Goal: Information Seeking & Learning: Learn about a topic

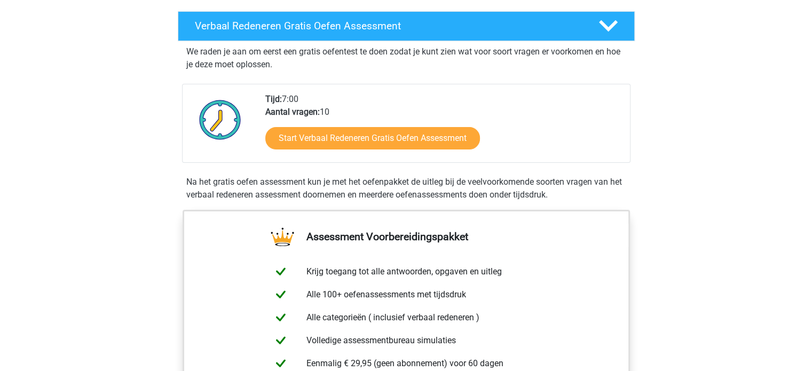
scroll to position [178, 0]
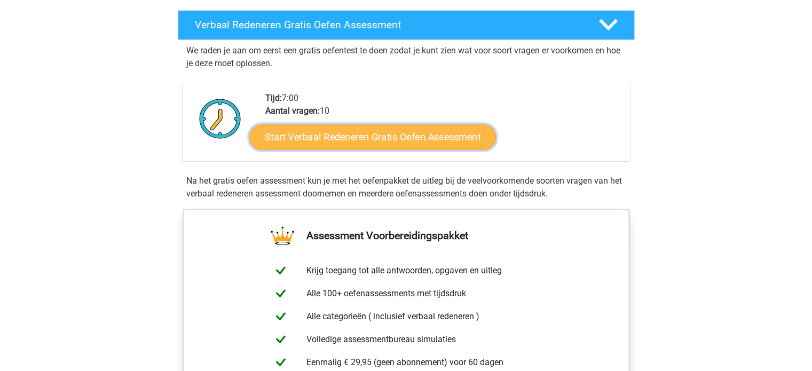
click at [346, 140] on link "Start Verbaal Redeneren Gratis Oefen Assessment" at bounding box center [372, 137] width 247 height 26
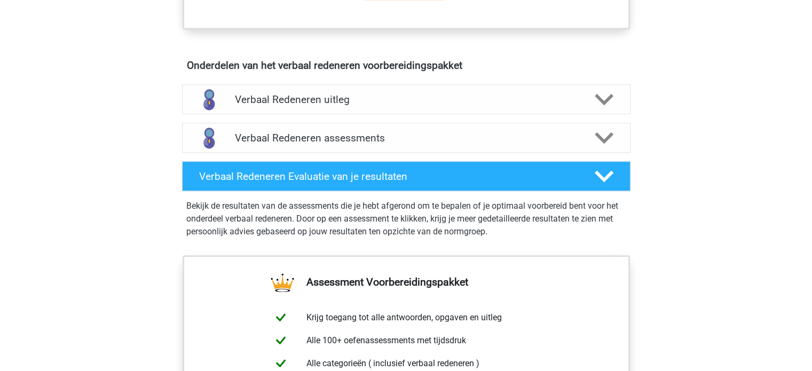
scroll to position [582, 0]
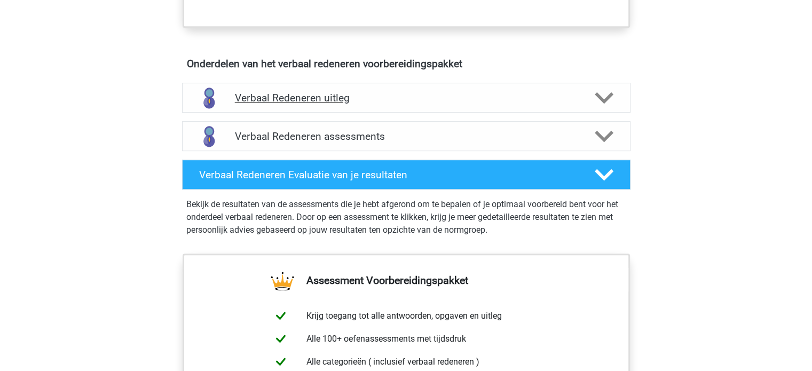
click at [553, 83] on div "Verbaal Redeneren uitleg" at bounding box center [406, 98] width 448 height 30
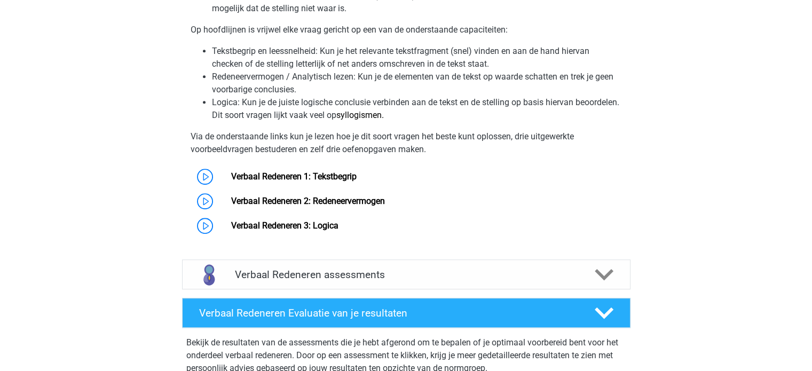
scroll to position [800, 0]
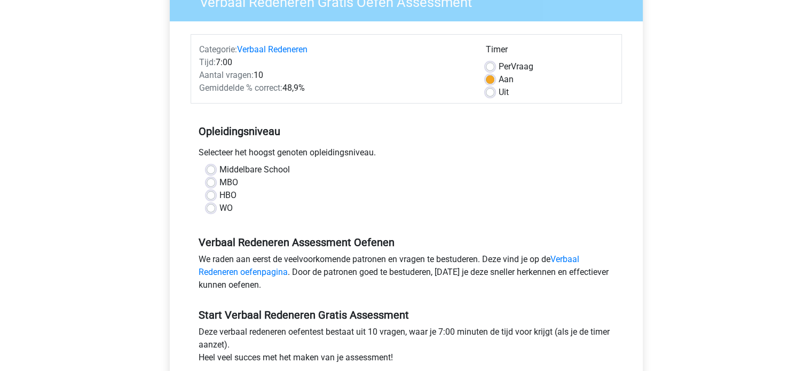
scroll to position [107, 0]
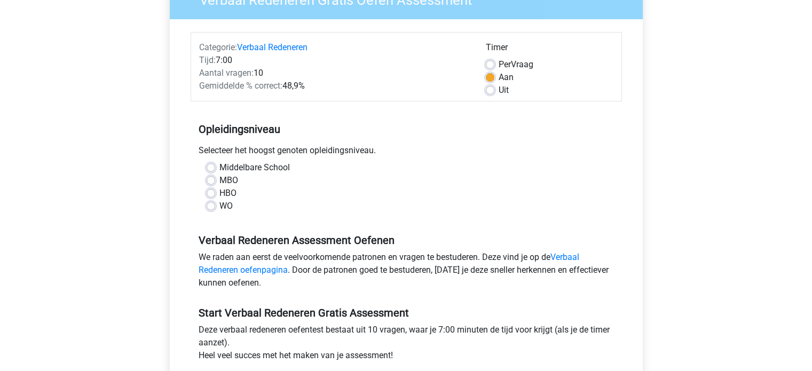
click at [206, 207] on div "Middelbare School MBO HBO WO" at bounding box center [406, 186] width 415 height 51
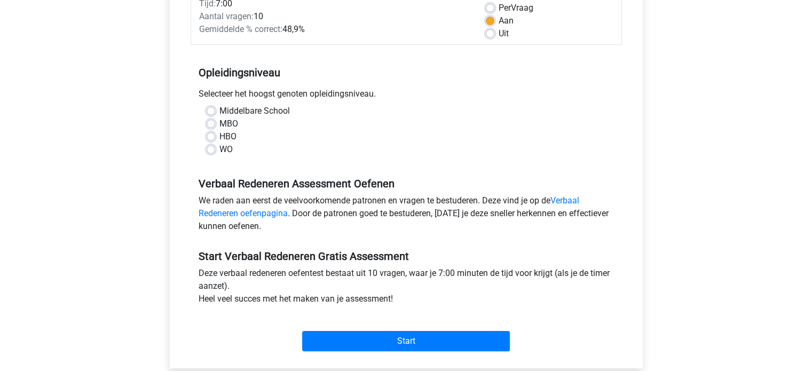
click at [219, 151] on label "WO" at bounding box center [225, 149] width 13 height 13
click at [210, 151] on input "WO" at bounding box center [211, 148] width 9 height 11
radio input "true"
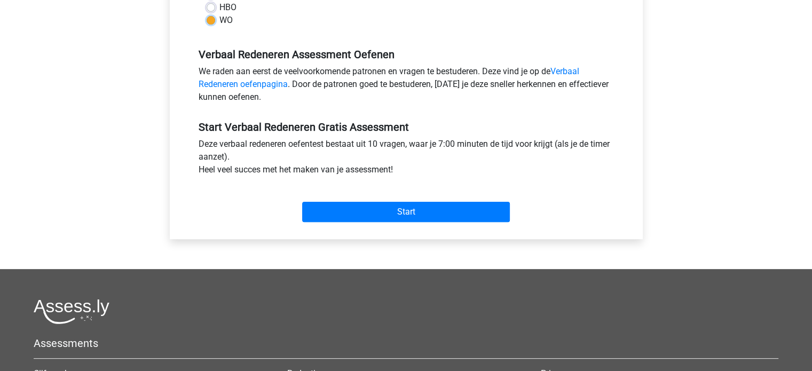
scroll to position [297, 0]
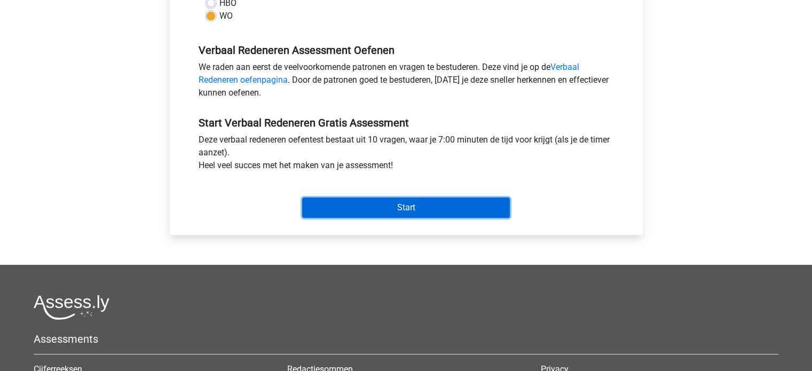
click at [389, 200] on input "Start" at bounding box center [406, 208] width 208 height 20
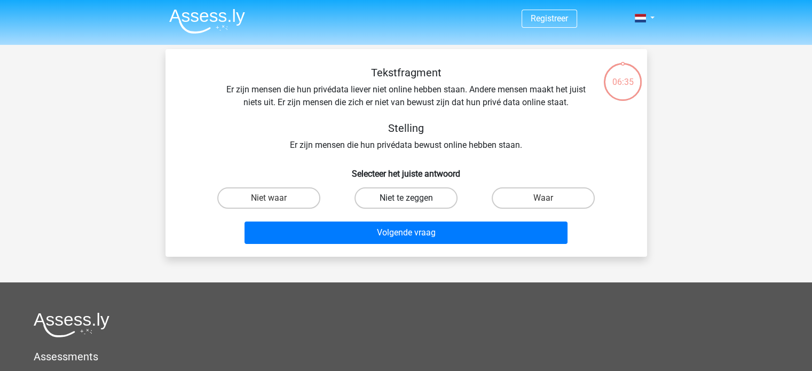
click at [417, 201] on label "Niet te zeggen" at bounding box center [405, 197] width 103 height 21
click at [413, 201] on input "Niet te zeggen" at bounding box center [409, 201] width 7 height 7
radio input "true"
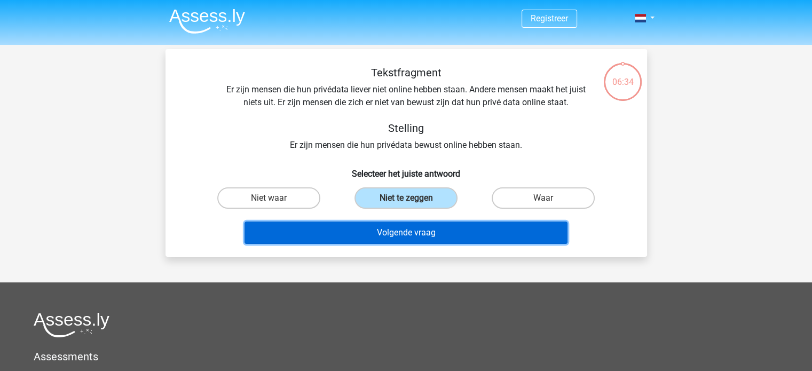
click at [400, 236] on button "Volgende vraag" at bounding box center [405, 233] width 323 height 22
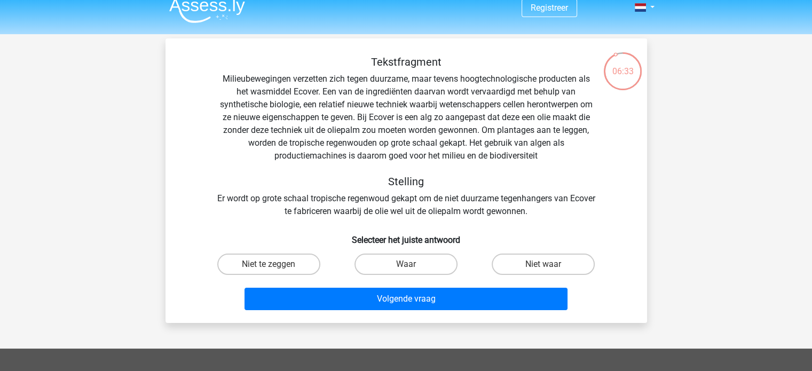
scroll to position [9, 0]
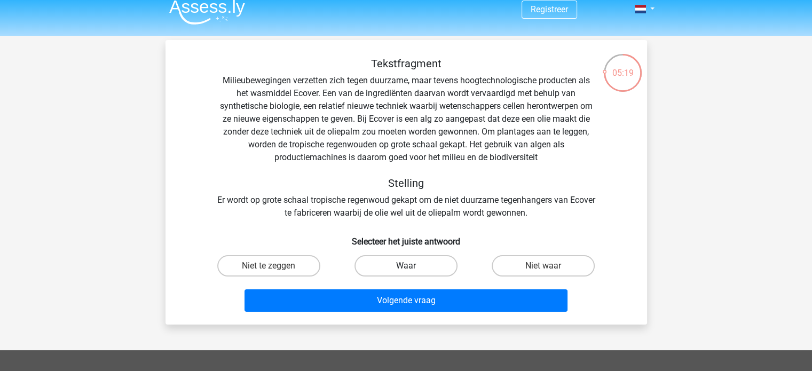
click at [405, 260] on label "Waar" at bounding box center [405, 265] width 103 height 21
click at [406, 266] on input "Waar" at bounding box center [409, 269] width 7 height 7
radio input "true"
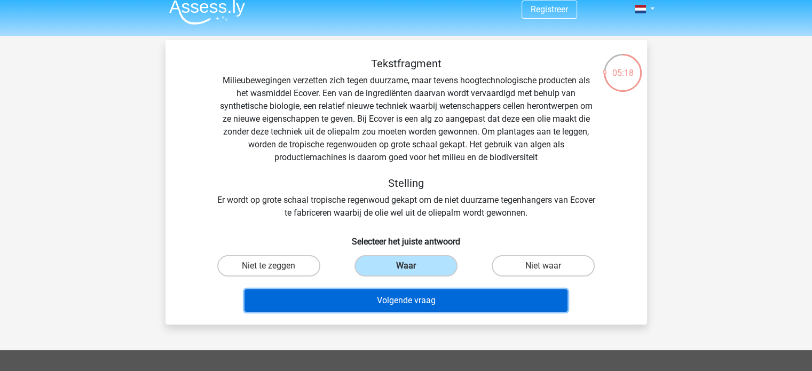
click at [399, 296] on button "Volgende vraag" at bounding box center [405, 300] width 323 height 22
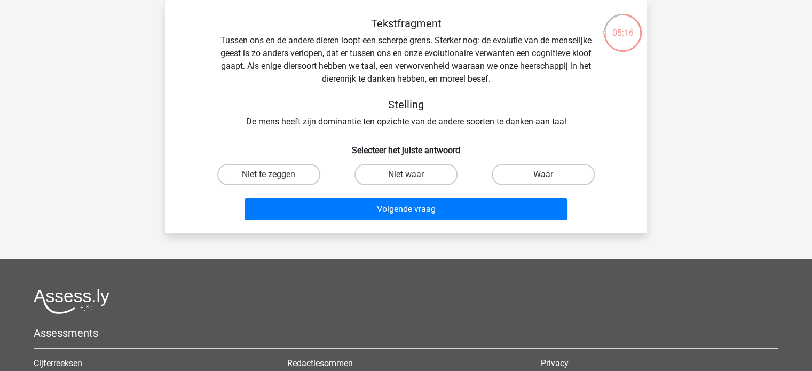
scroll to position [0, 0]
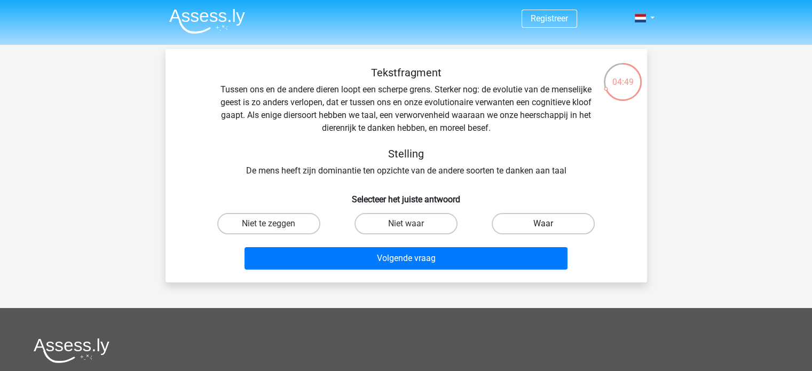
click at [556, 223] on label "Waar" at bounding box center [543, 223] width 103 height 21
click at [550, 224] on input "Waar" at bounding box center [546, 227] width 7 height 7
radio input "true"
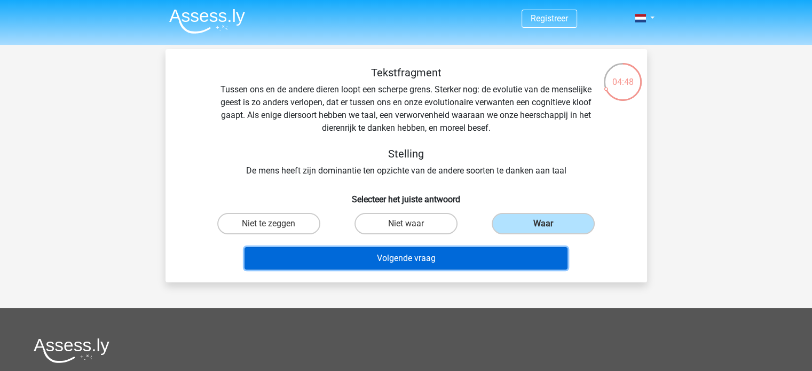
click at [473, 247] on button "Volgende vraag" at bounding box center [405, 258] width 323 height 22
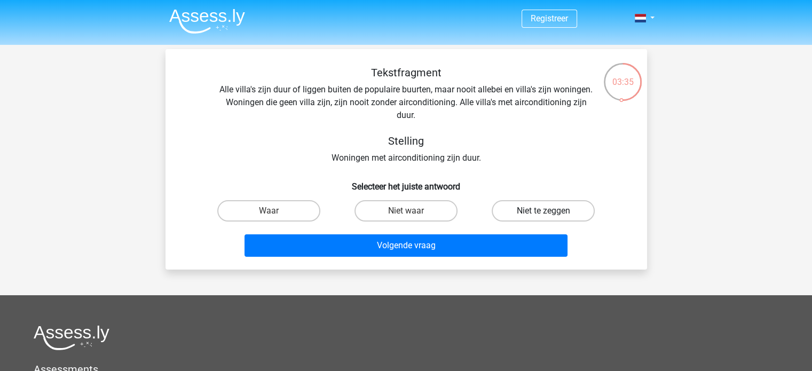
drag, startPoint x: 396, startPoint y: 213, endPoint x: 517, endPoint y: 209, distance: 121.3
click at [517, 209] on div "Waar Niet waar Niet te zeggen" at bounding box center [406, 211] width 412 height 30
click at [517, 209] on label "Niet te zeggen" at bounding box center [543, 210] width 103 height 21
click at [543, 211] on input "Niet te zeggen" at bounding box center [546, 214] width 7 height 7
radio input "true"
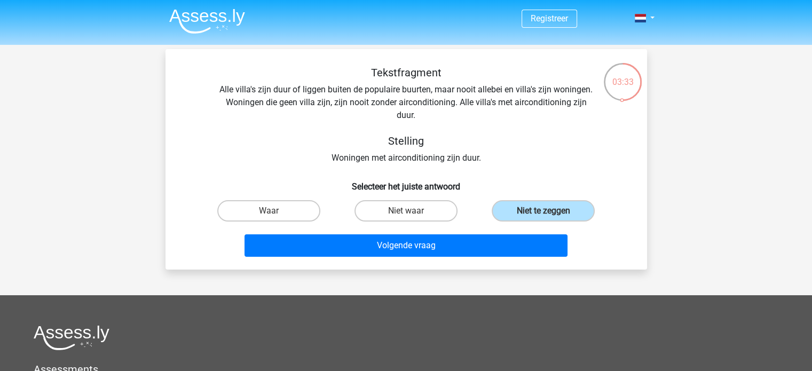
click at [471, 231] on div "Volgende vraag" at bounding box center [406, 243] width 447 height 35
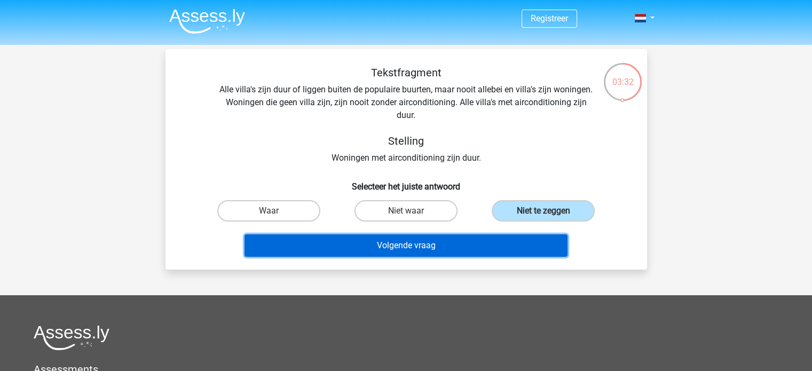
click at [463, 242] on button "Volgende vraag" at bounding box center [405, 245] width 323 height 22
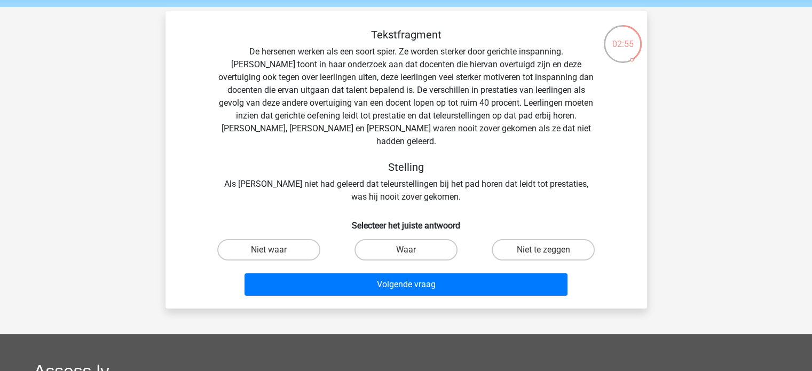
scroll to position [38, 0]
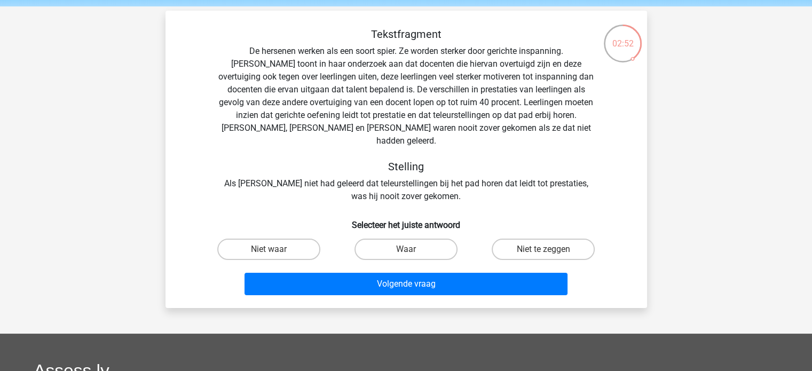
click at [549, 249] on input "Niet te zeggen" at bounding box center [546, 252] width 7 height 7
radio input "true"
click at [420, 239] on label "Waar" at bounding box center [405, 249] width 103 height 21
click at [413, 249] on input "Waar" at bounding box center [409, 252] width 7 height 7
radio input "true"
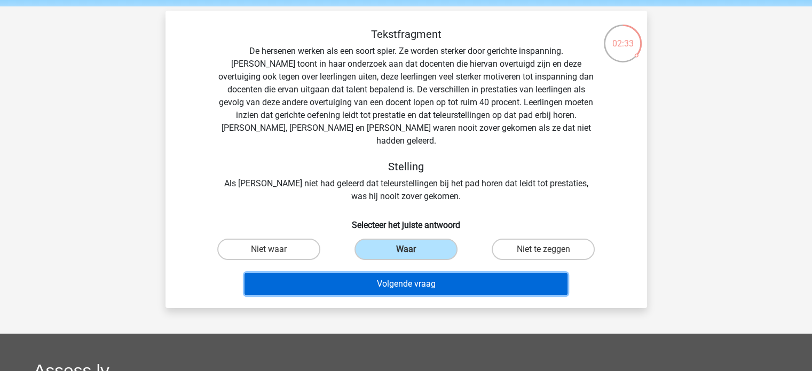
click at [395, 273] on button "Volgende vraag" at bounding box center [405, 284] width 323 height 22
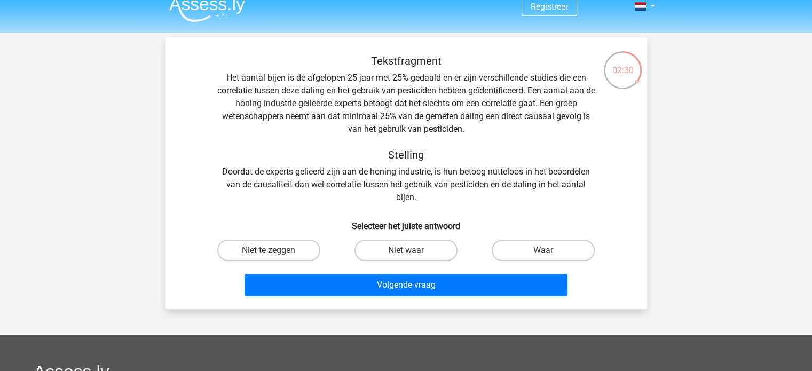
scroll to position [0, 0]
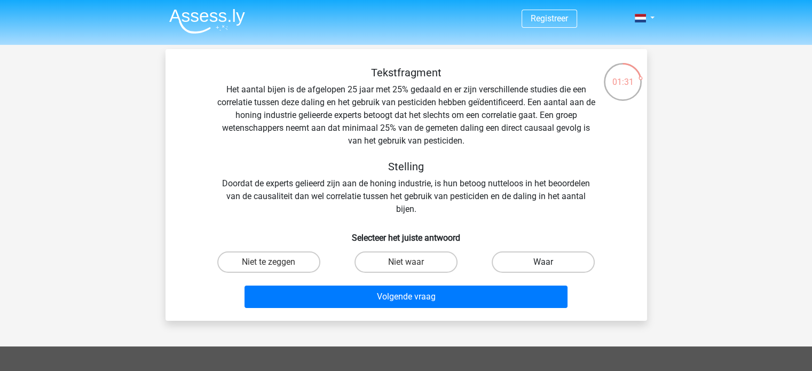
click at [519, 259] on label "Waar" at bounding box center [543, 261] width 103 height 21
click at [543, 262] on input "Waar" at bounding box center [546, 265] width 7 height 7
radio input "true"
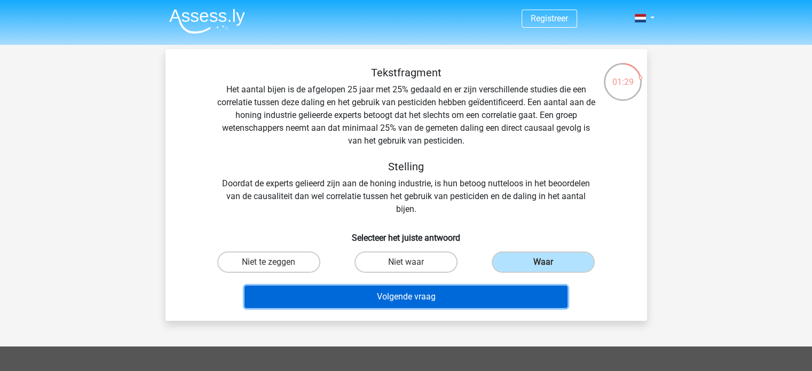
click at [420, 299] on button "Volgende vraag" at bounding box center [405, 297] width 323 height 22
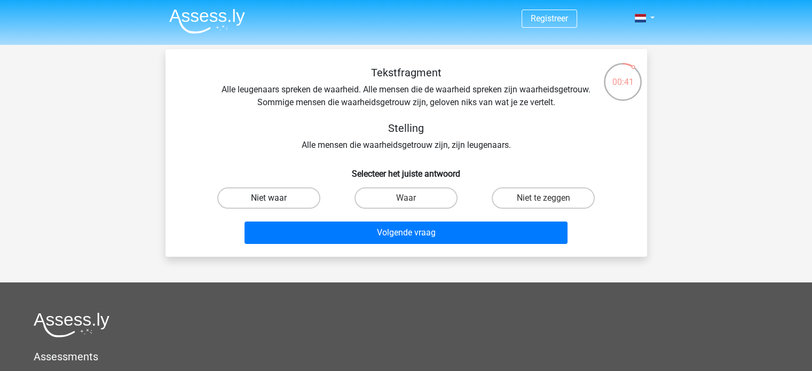
click at [286, 196] on label "Niet waar" at bounding box center [268, 197] width 103 height 21
click at [275, 198] on input "Niet waar" at bounding box center [272, 201] width 7 height 7
radio input "true"
click at [532, 196] on label "Niet te zeggen" at bounding box center [543, 197] width 103 height 21
click at [543, 198] on input "Niet te zeggen" at bounding box center [546, 201] width 7 height 7
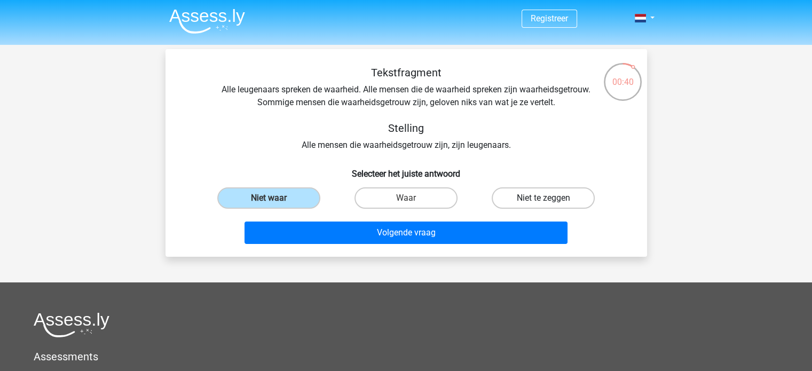
radio input "true"
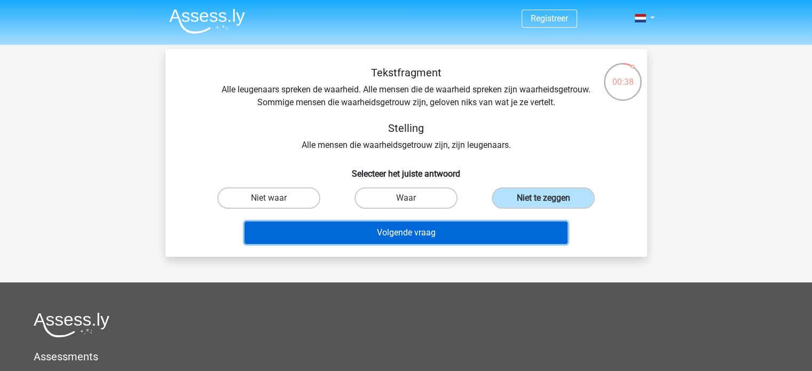
click at [459, 228] on button "Volgende vraag" at bounding box center [405, 233] width 323 height 22
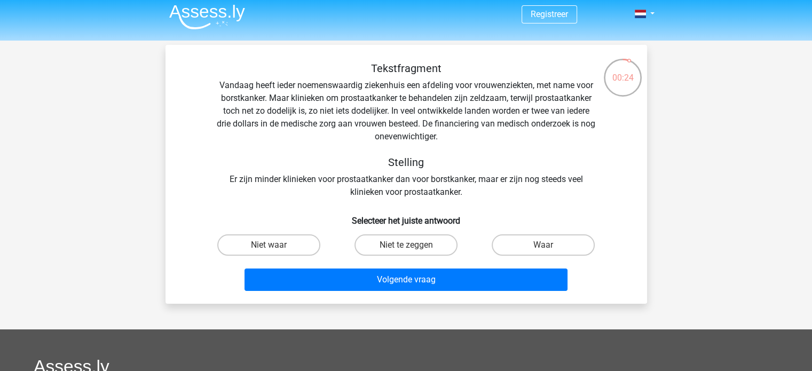
scroll to position [5, 0]
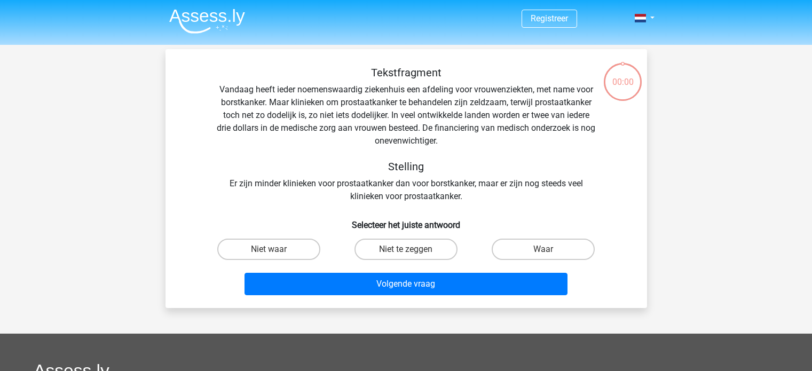
scroll to position [5, 0]
